Goal: Task Accomplishment & Management: Manage account settings

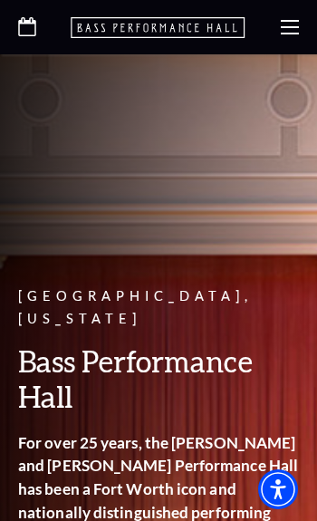
click at [285, 26] on use at bounding box center [290, 27] width 18 height 14
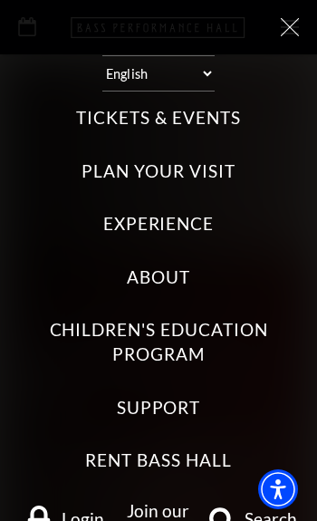
click at [214, 125] on label "Tickets & Events" at bounding box center [158, 118] width 164 height 24
click at [0, 0] on Events "Tickets & Events" at bounding box center [0, 0] width 0 height 0
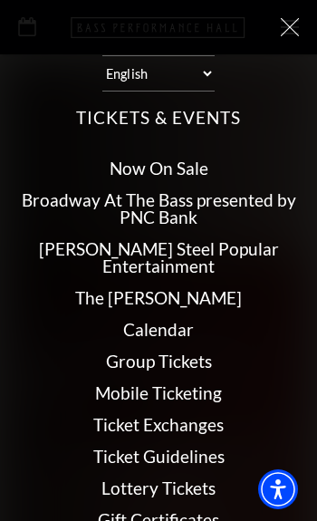
click at [206, 110] on label "Tickets & Events" at bounding box center [158, 118] width 164 height 24
click at [0, 0] on Events "Tickets & Events" at bounding box center [0, 0] width 0 height 0
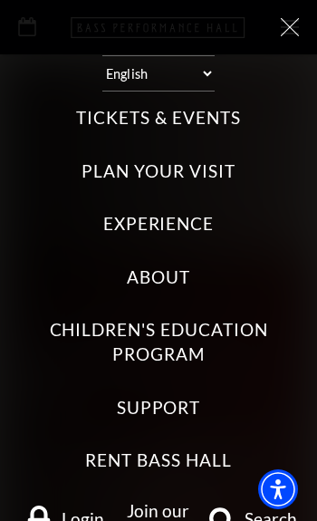
click at [206, 119] on label "Tickets & Events" at bounding box center [158, 118] width 164 height 24
click at [0, 0] on Events "Tickets & Events" at bounding box center [0, 0] width 0 height 0
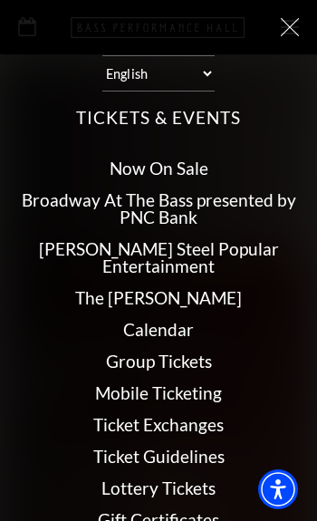
click at [285, 34] on icon at bounding box center [290, 27] width 18 height 18
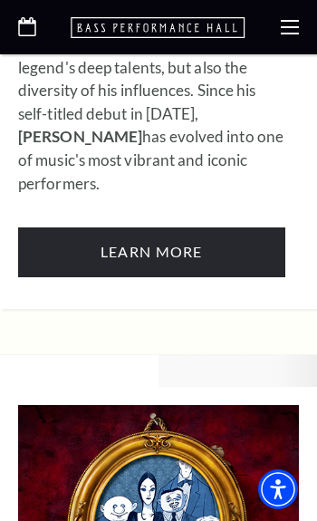
scroll to position [1838, 0]
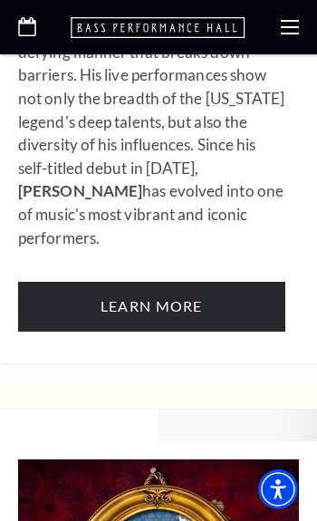
click at [287, 34] on use at bounding box center [290, 27] width 18 height 14
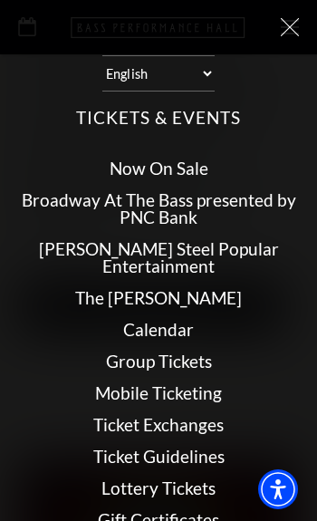
scroll to position [0, 0]
click at [295, 20] on icon at bounding box center [290, 27] width 18 height 18
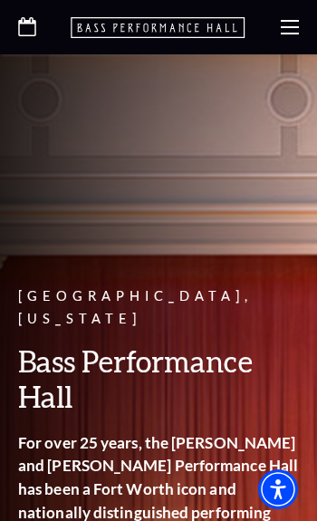
click at [279, 37] on div at bounding box center [158, 27] width 317 height 54
click at [287, 32] on icon at bounding box center [290, 27] width 18 height 18
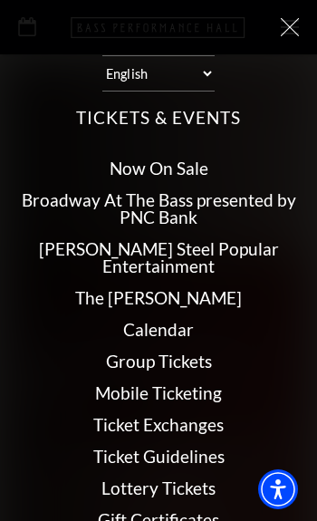
click at [310, 24] on div "Select: English Español Tickets & Events Now On Sale Broadway At The Bass prese…" at bounding box center [158, 260] width 317 height 521
click at [284, 23] on icon at bounding box center [290, 27] width 18 height 18
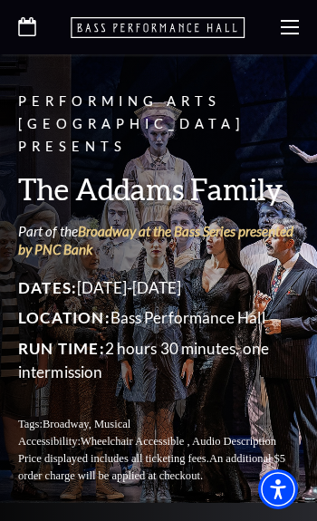
click at [288, 26] on use at bounding box center [290, 27] width 18 height 14
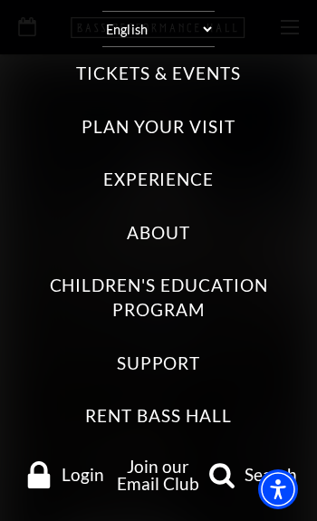
scroll to position [44, 0]
click at [81, 473] on span "Login" at bounding box center [83, 473] width 43 height 17
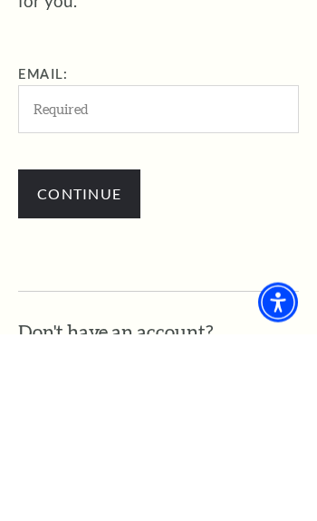
scroll to position [490, 0]
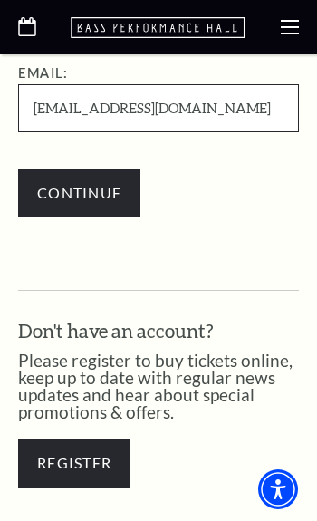
type input "RebeccaLynneRogers@gmail.com"
click at [79, 193] on input "Continue" at bounding box center [79, 193] width 122 height 50
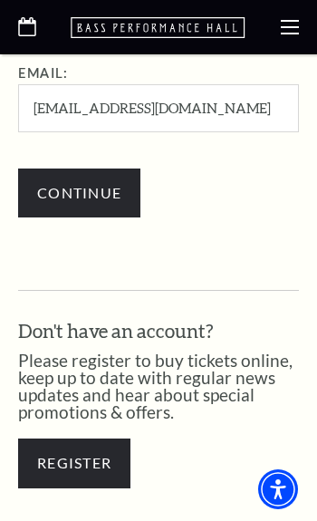
click at [110, 183] on input "Continue" at bounding box center [79, 193] width 122 height 50
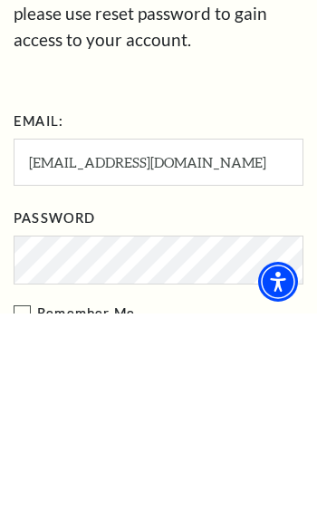
scroll to position [726, 0]
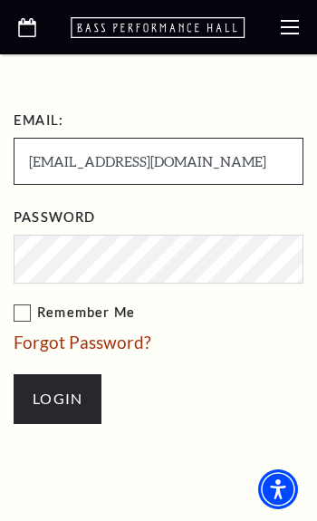
click at [57, 392] on input "Login" at bounding box center [58, 399] width 88 height 50
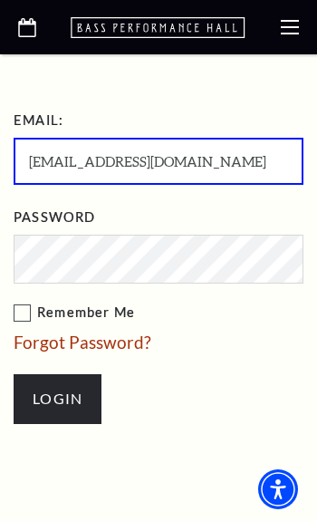
click at [70, 396] on input "Login" at bounding box center [58, 399] width 88 height 50
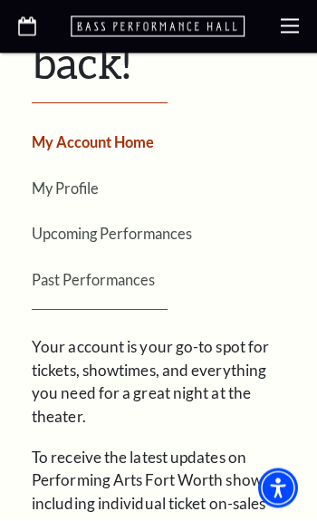
scroll to position [522, 0]
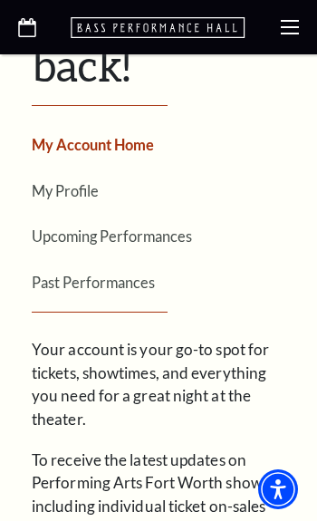
click at [174, 227] on link "Upcoming Performances" at bounding box center [112, 235] width 160 height 17
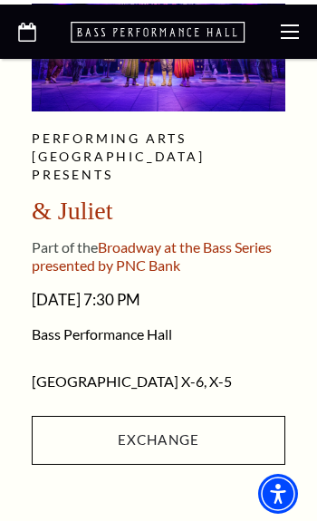
scroll to position [686, 0]
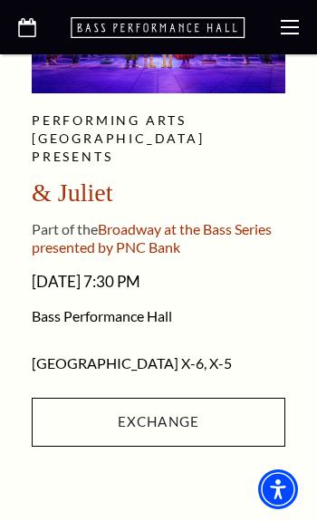
click at [180, 431] on link "Exchange" at bounding box center [158, 421] width 253 height 49
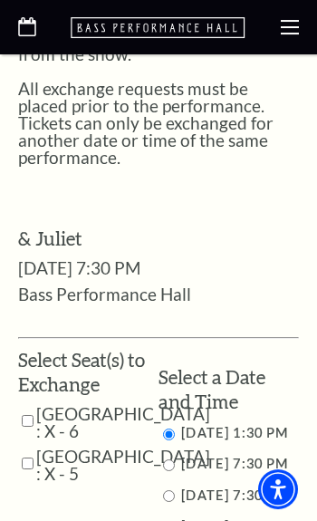
scroll to position [778, 0]
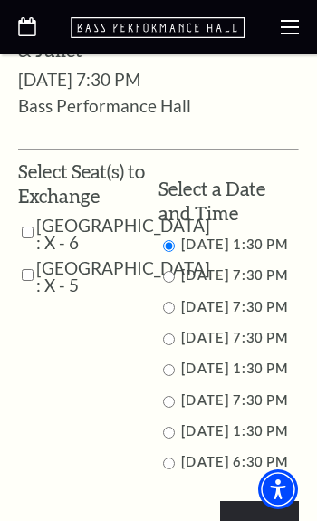
click at [22, 216] on input "Parterre Circle Center : X - 6" at bounding box center [28, 232] width 12 height 32
checkbox input "true"
click at [12, 282] on div "My Account / Ticket Exchange Ticket Exchange Back to Upcoming Performances Seas…" at bounding box center [158, 146] width 317 height 1305
click at [24, 288] on input "Parterre Circle Center : X - 5" at bounding box center [28, 275] width 12 height 32
checkbox input "true"
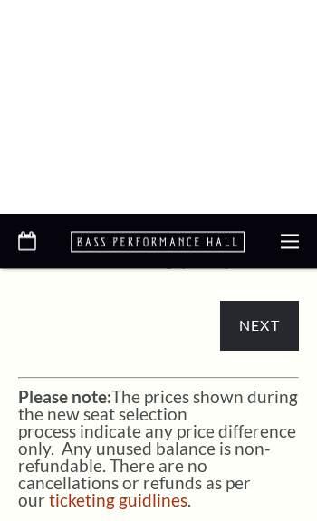
scroll to position [1209, 0]
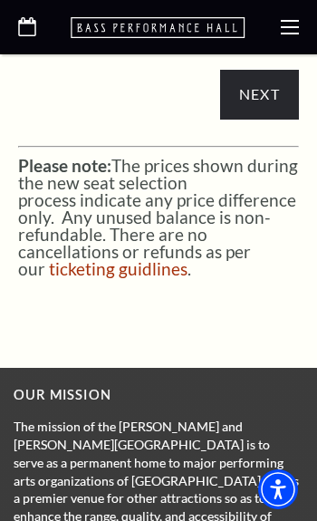
click at [269, 119] on input "Next" at bounding box center [259, 95] width 79 height 50
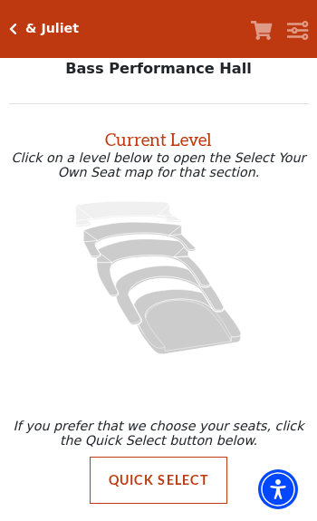
scroll to position [24, 0]
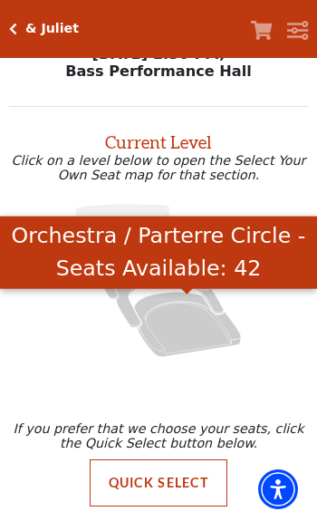
click at [177, 321] on icon "Orchestra / Parterre Circle - Seats Available: 42" at bounding box center [187, 324] width 107 height 64
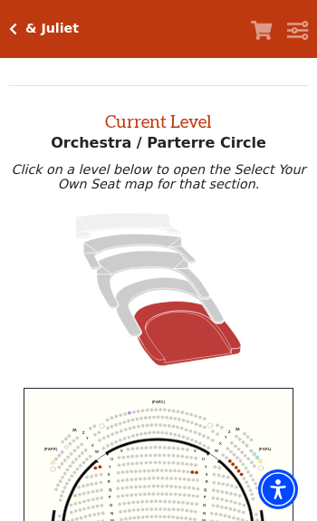
scroll to position [69, 0]
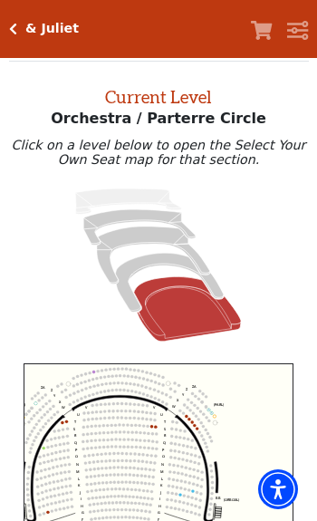
click at [152, 427] on circle at bounding box center [151, 426] width 3 height 3
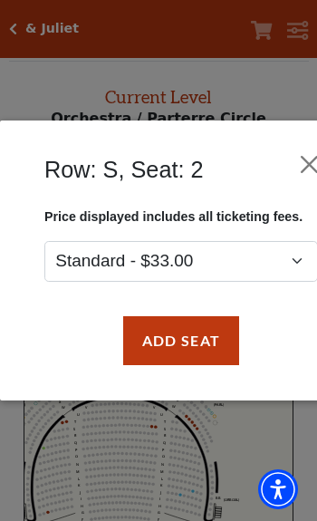
click at [303, 154] on button "Close" at bounding box center [309, 164] width 34 height 34
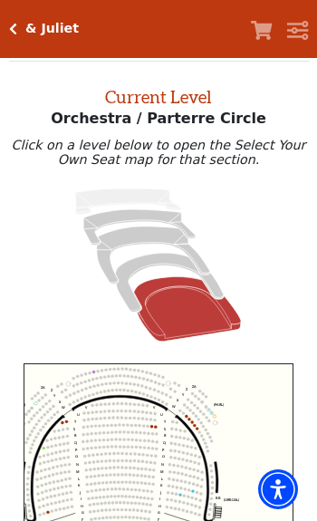
click at [6, 496] on div "Choose My Seats Quick Select Current Level Orchestra / Parterre Circle Click on…" at bounding box center [158, 384] width 317 height 645
